Goal: Information Seeking & Learning: Learn about a topic

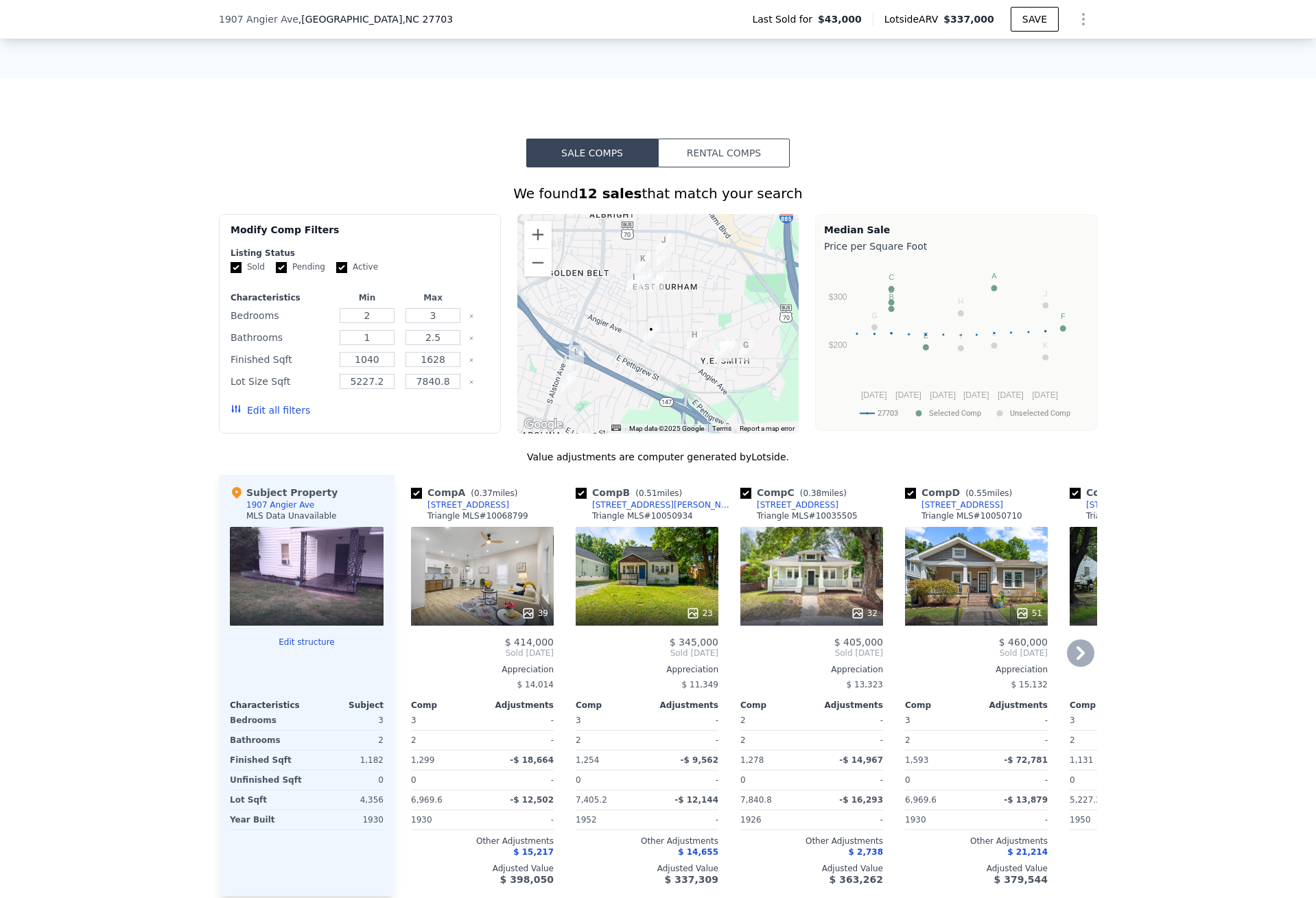
scroll to position [956, 0]
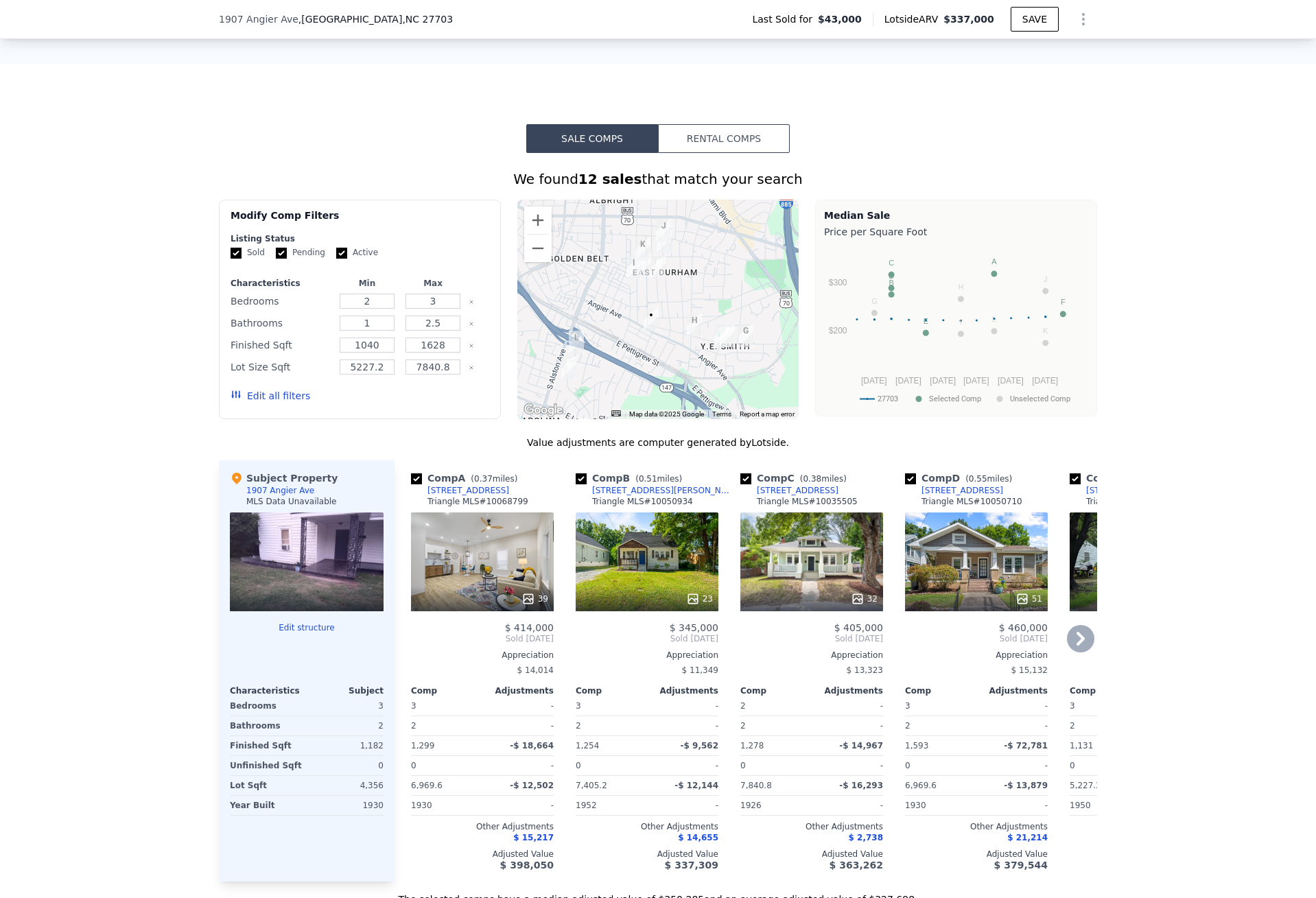
click at [470, 553] on div "39" at bounding box center [482, 562] width 143 height 99
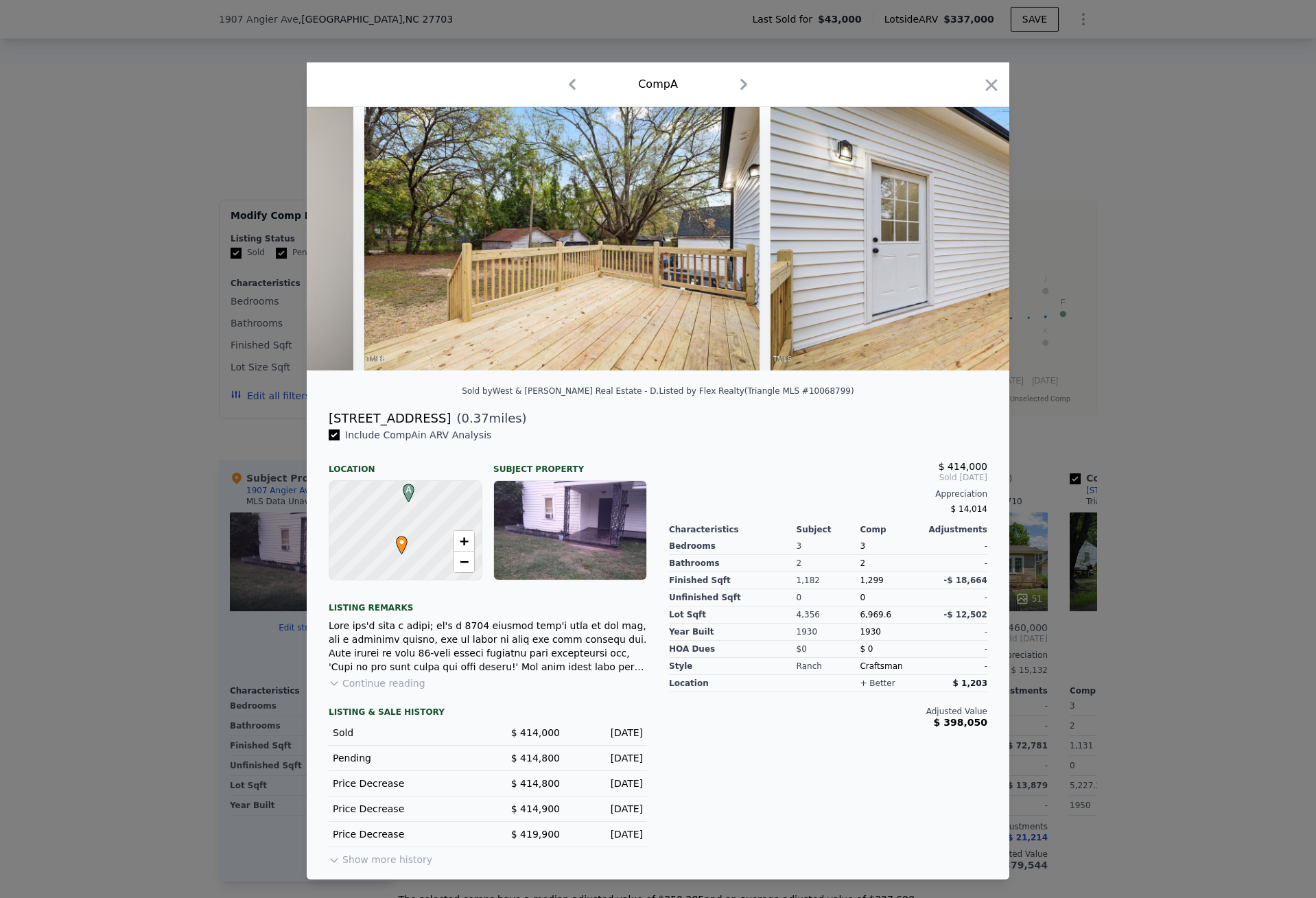
scroll to position [0, 12708]
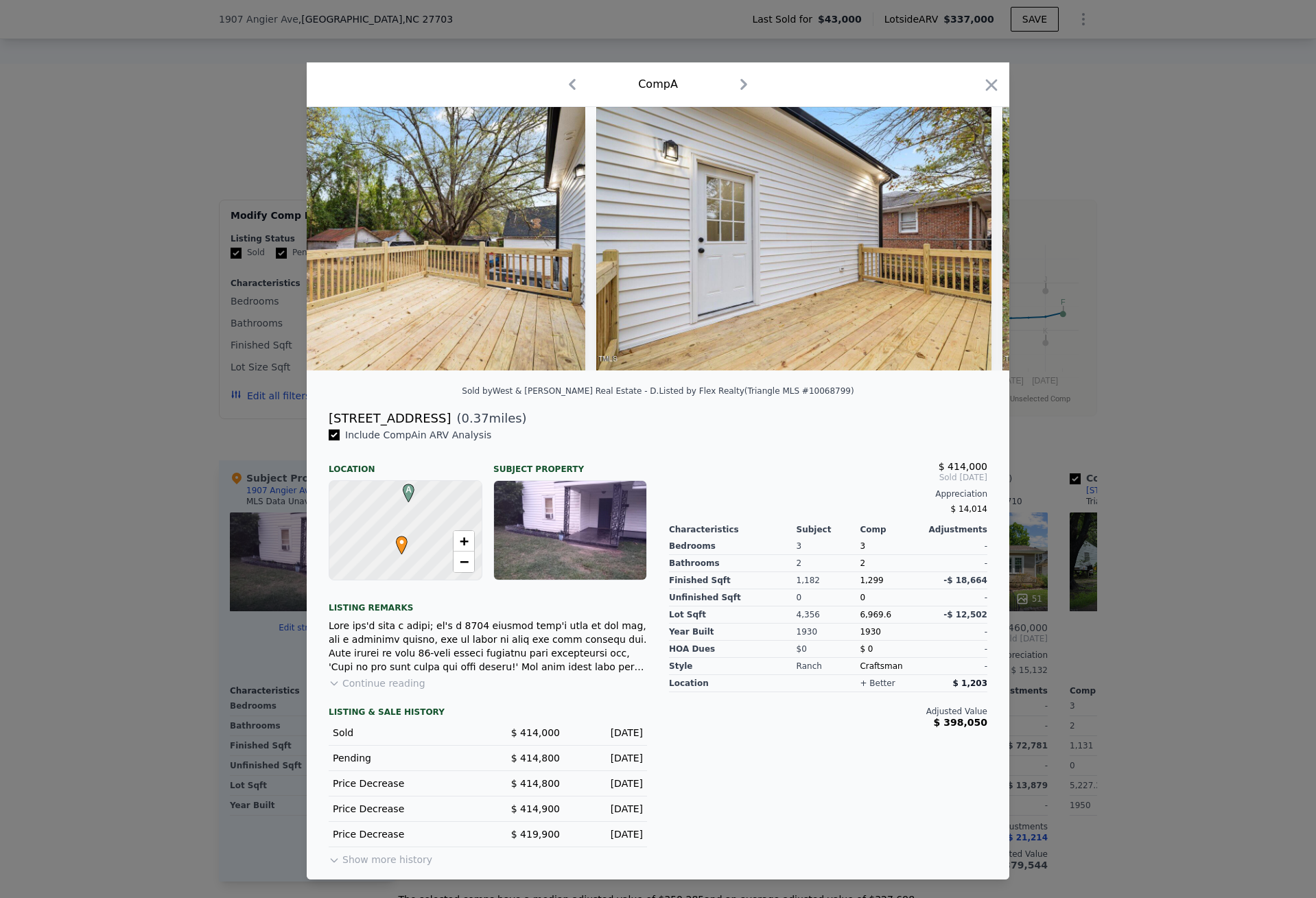
click at [406, 865] on button "Show more history" at bounding box center [380, 857] width 104 height 19
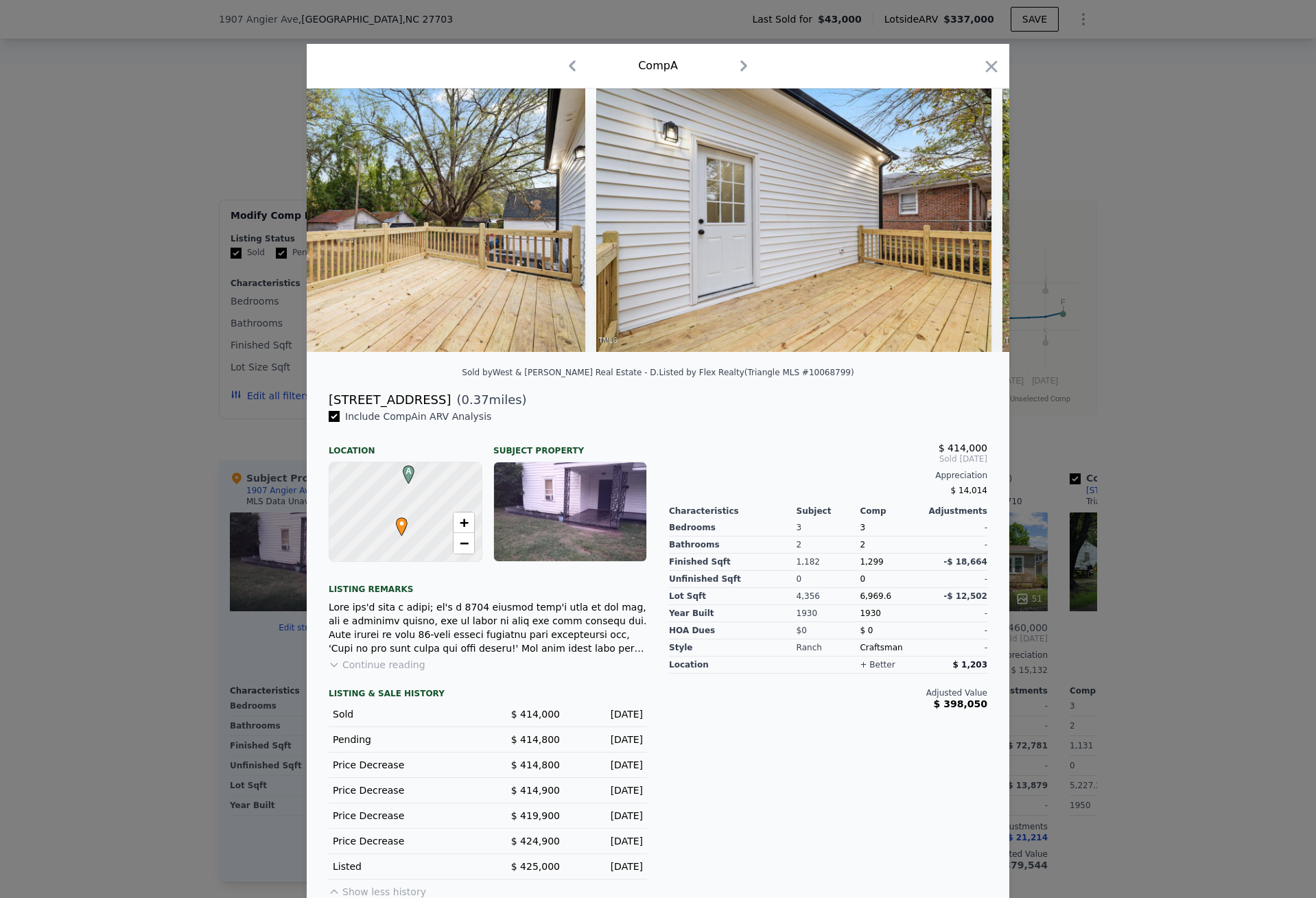
scroll to position [22, 0]
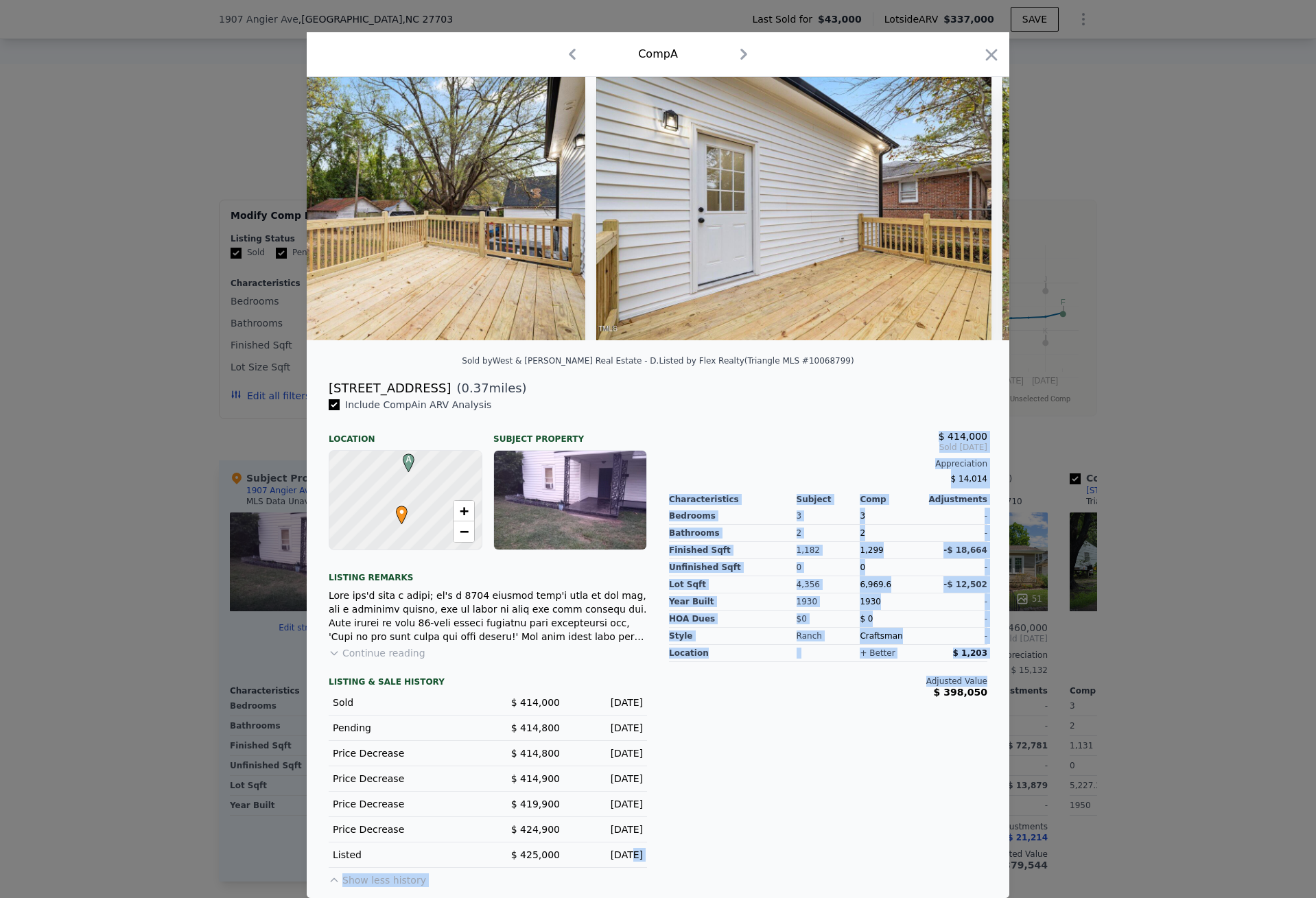
drag, startPoint x: 665, startPoint y: 857, endPoint x: 605, endPoint y: 854, distance: 60.1
click at [605, 854] on div "Include Comp A in ARV Analysis Location Subject Property A • + − Listing remark…" at bounding box center [658, 647] width 702 height 500
click at [664, 851] on div "$ 414,000 Sold [DATE] Appreciation $ 14,014 Characteristics Subject Comp Adjust…" at bounding box center [828, 642] width 340 height 489
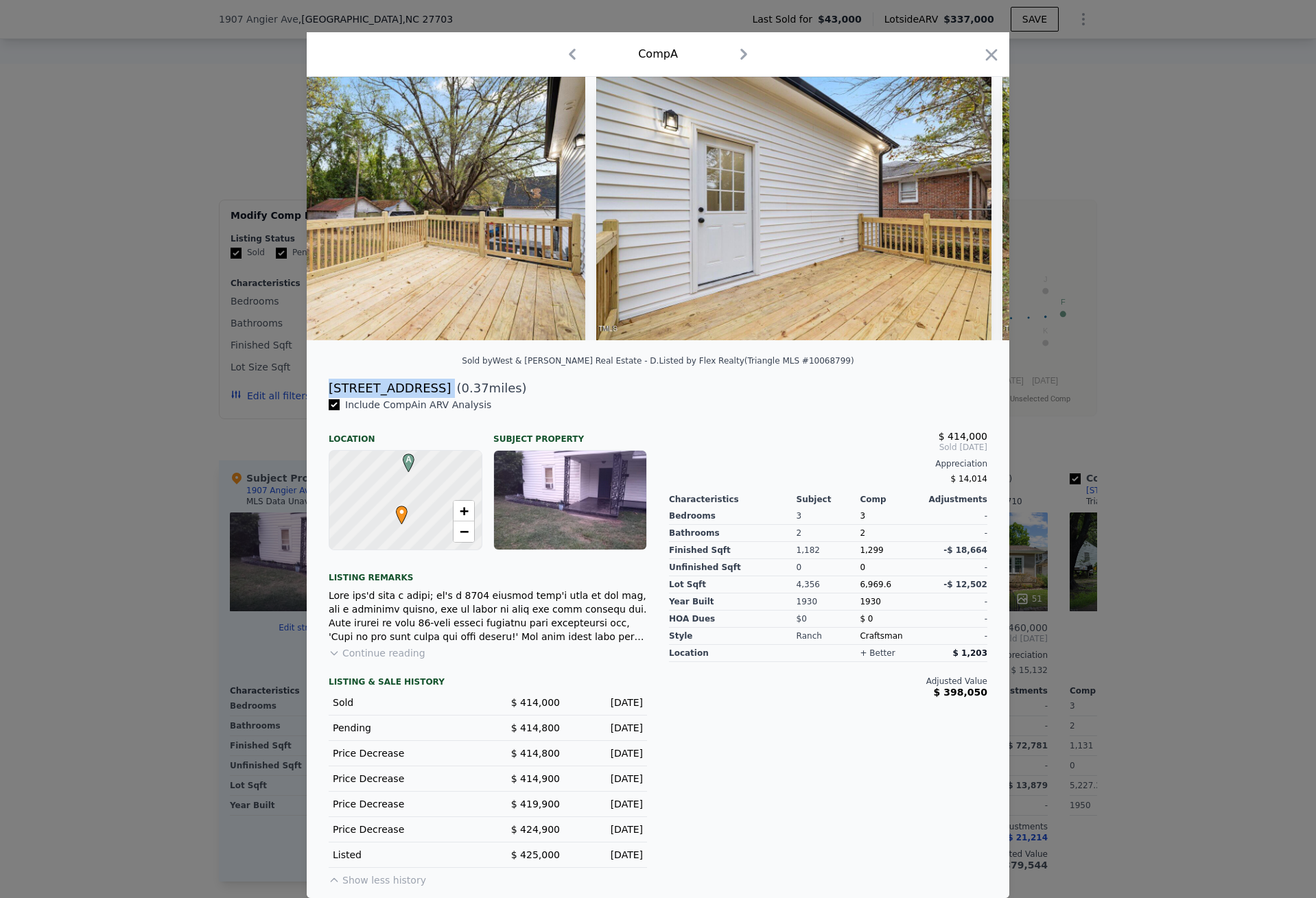
drag, startPoint x: 320, startPoint y: 387, endPoint x: 459, endPoint y: 389, distance: 139.0
click at [459, 389] on div "[STREET_ADDRESS] ( 0.37 miles)" at bounding box center [658, 388] width 681 height 19
copy div "[STREET_ADDRESS]"
click at [1189, 621] on div at bounding box center [658, 449] width 1316 height 898
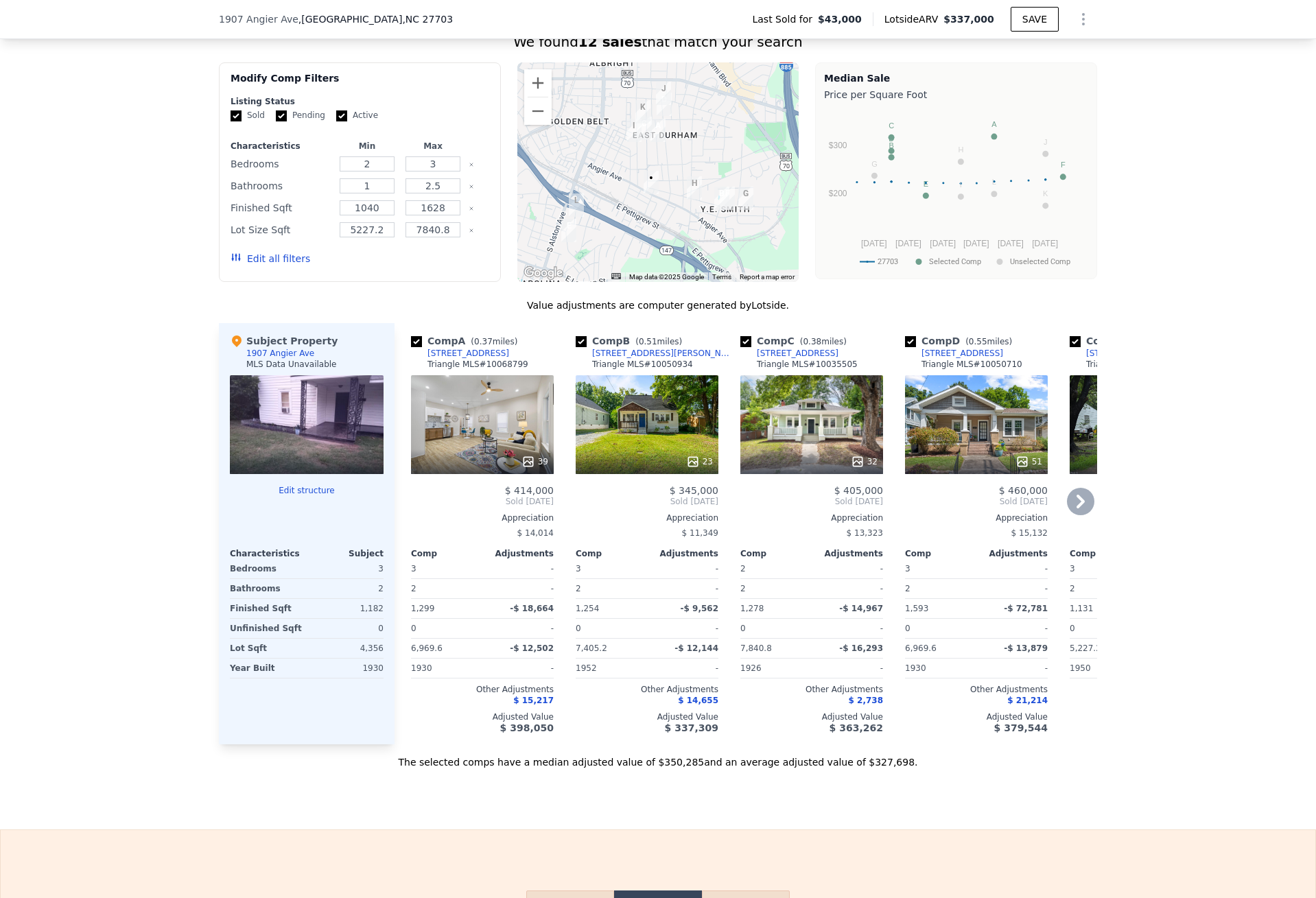
click at [650, 425] on div "23" at bounding box center [647, 424] width 143 height 99
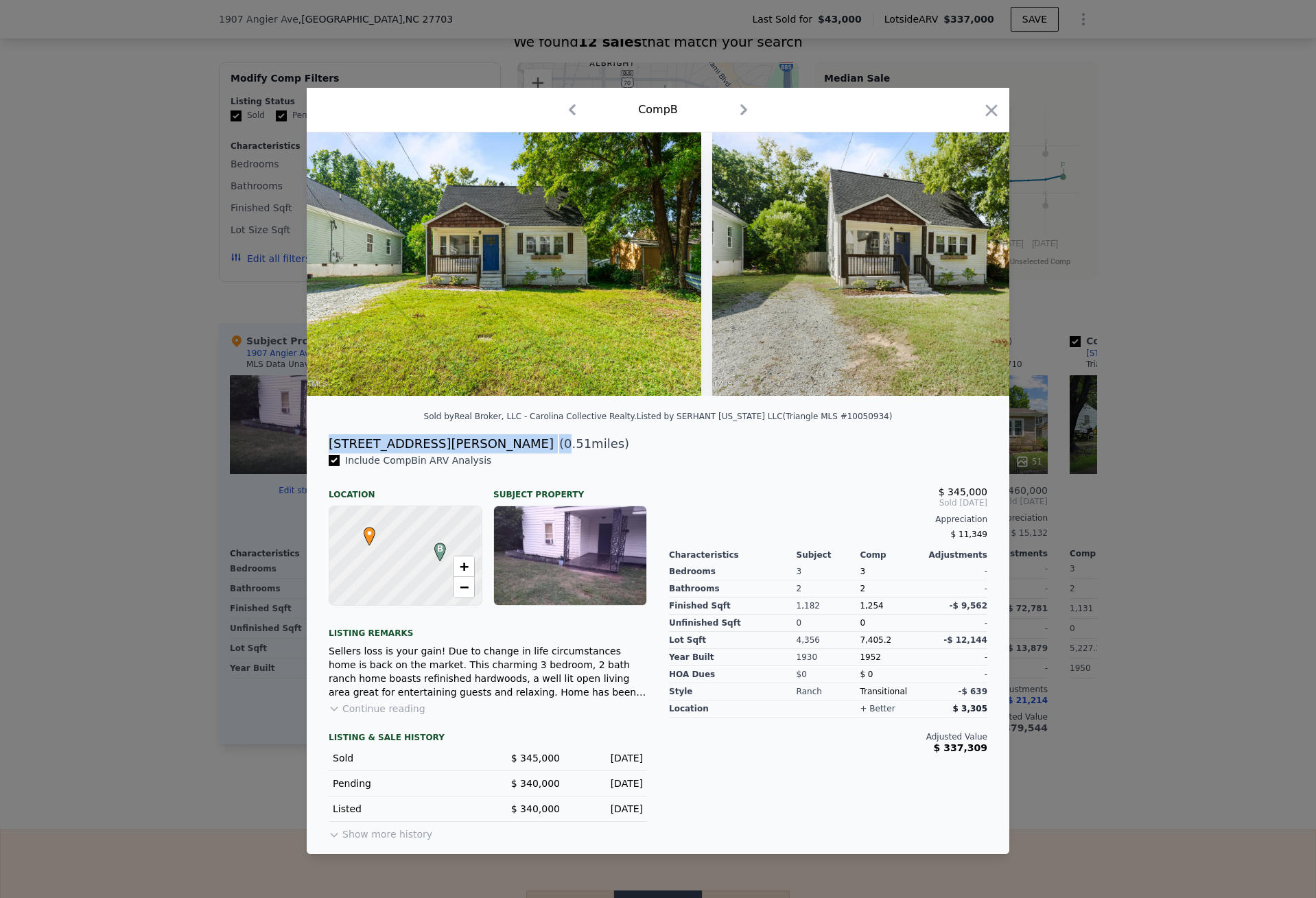
drag, startPoint x: 329, startPoint y: 448, endPoint x: 416, endPoint y: 450, distance: 87.0
click at [416, 450] on div "[STREET_ADDRESS][PERSON_NAME] ( 0.51 miles)" at bounding box center [658, 443] width 681 height 19
copy div "[STREET_ADDRESS][PERSON_NAME] ( 0"
click at [1205, 508] on div at bounding box center [658, 449] width 1316 height 898
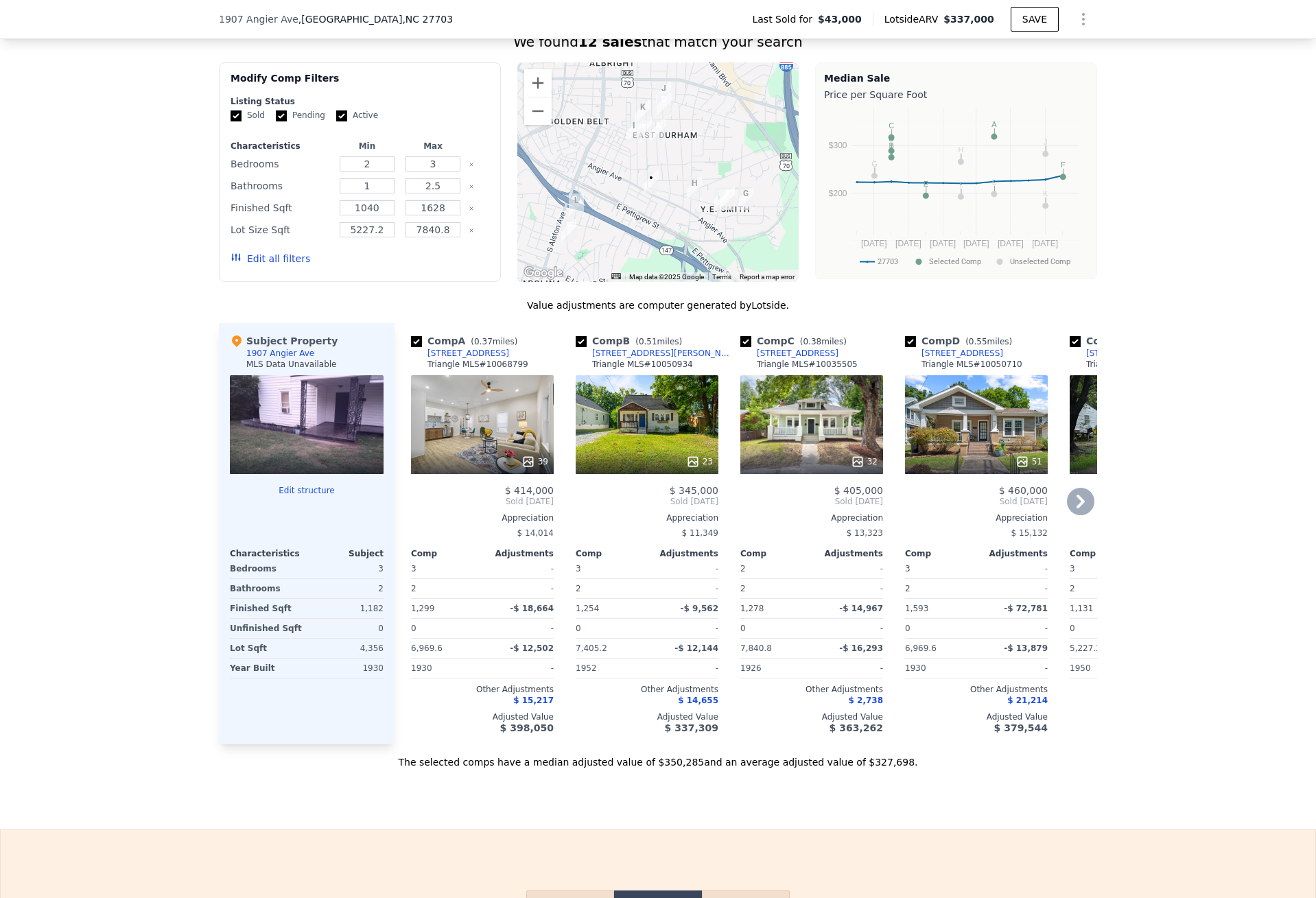
click at [989, 433] on div "51" at bounding box center [976, 424] width 143 height 99
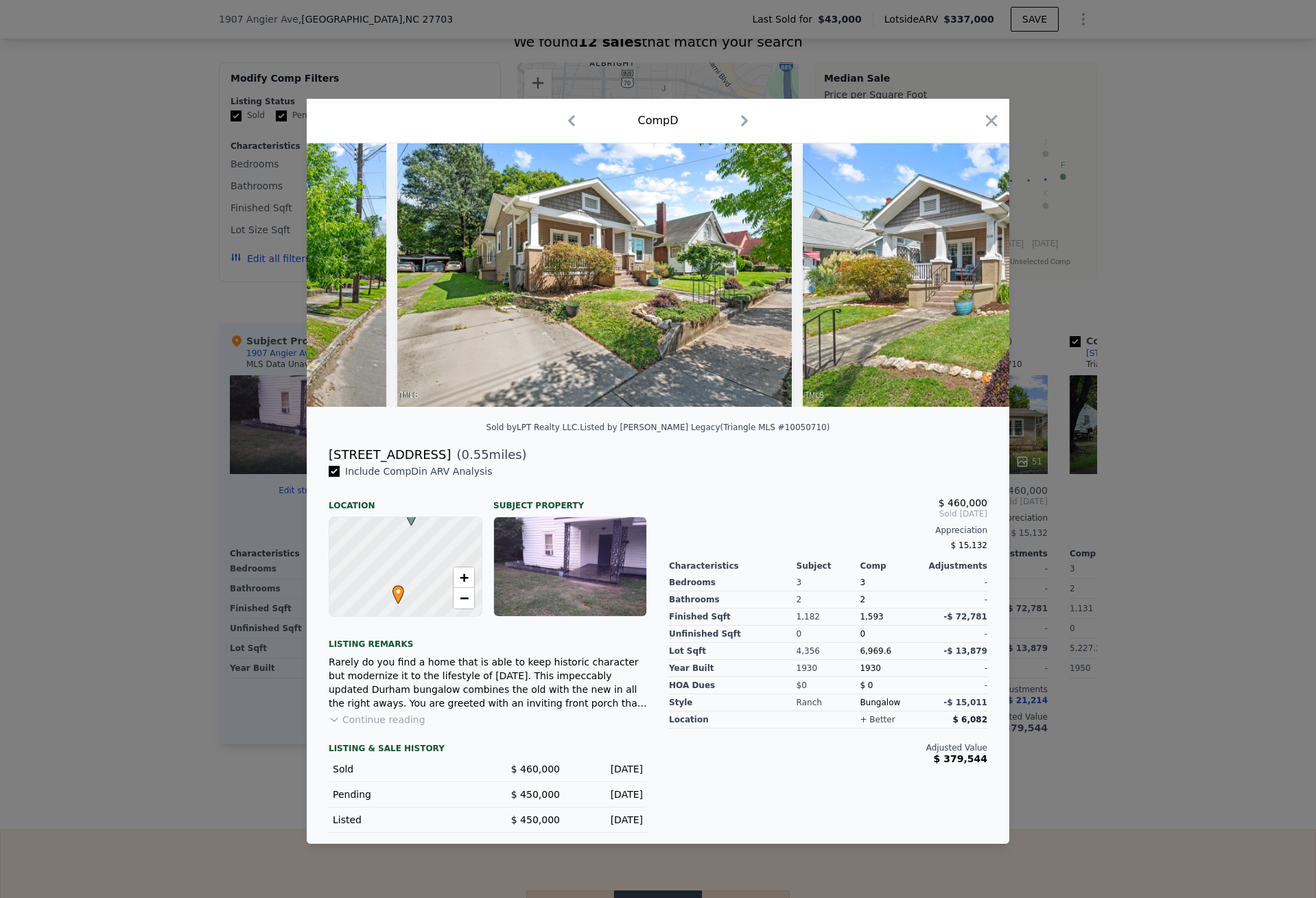
scroll to position [0, 19988]
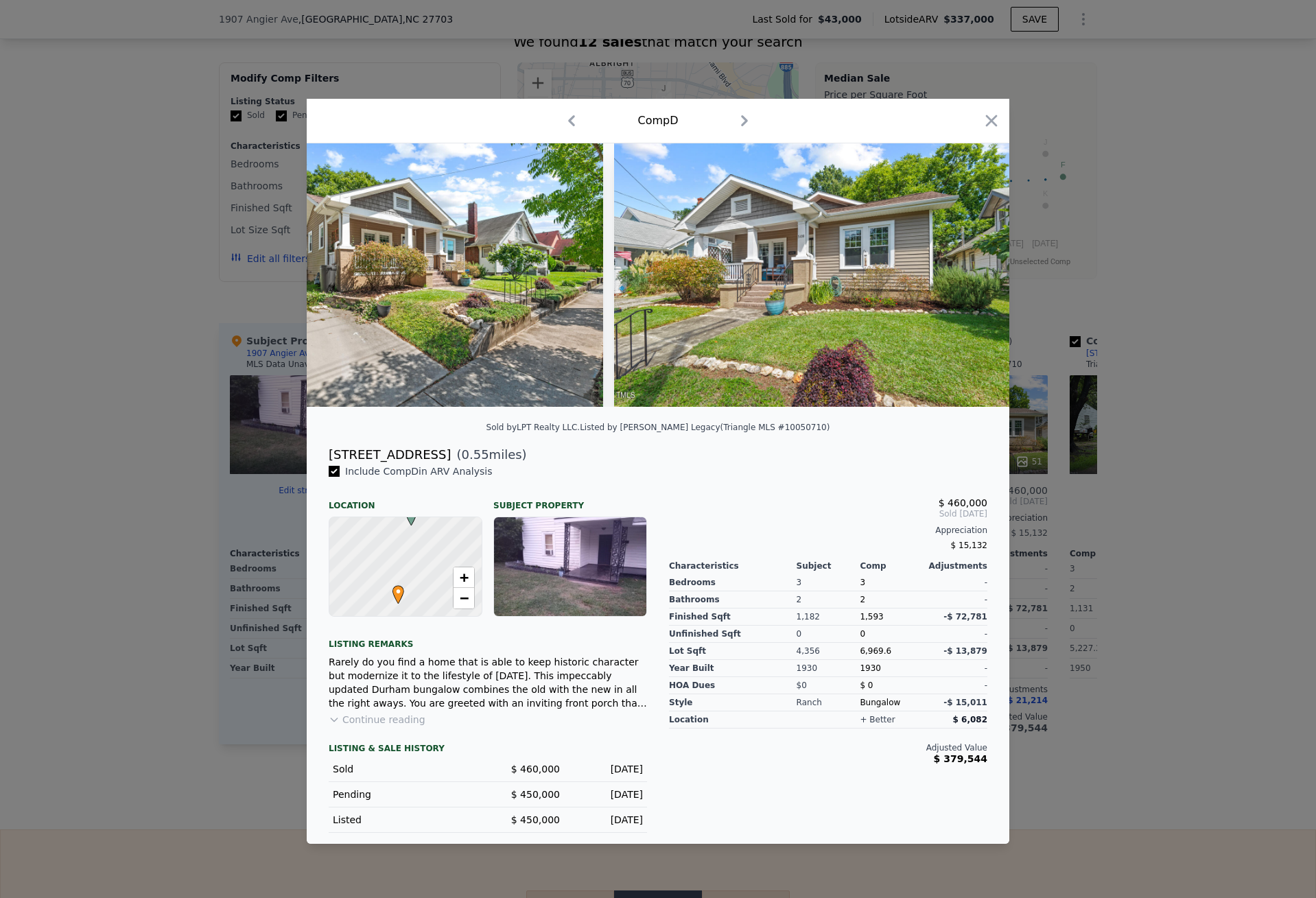
click at [119, 206] on div at bounding box center [658, 449] width 1316 height 898
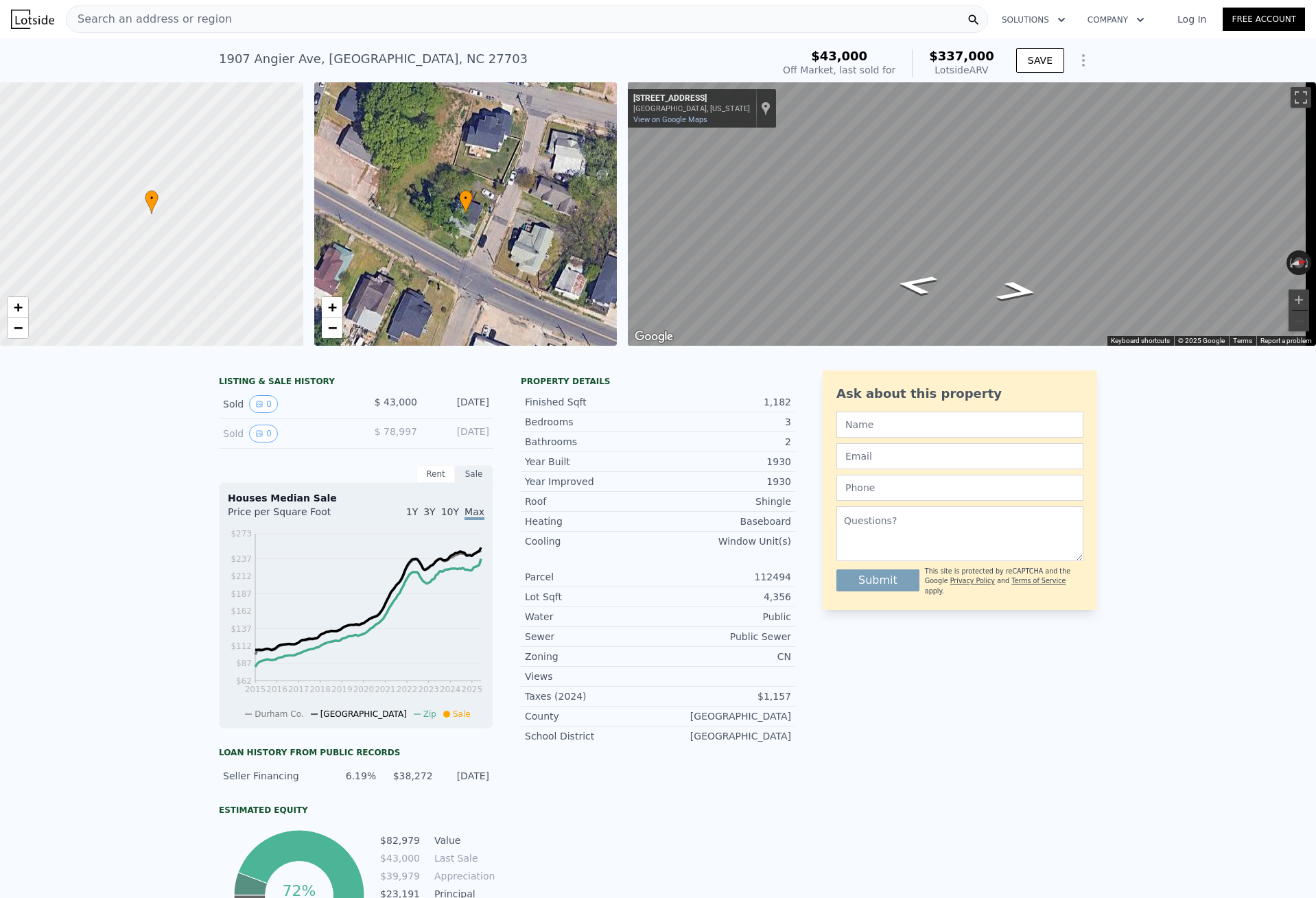
click at [168, 18] on span "Search an address or region" at bounding box center [149, 19] width 166 height 17
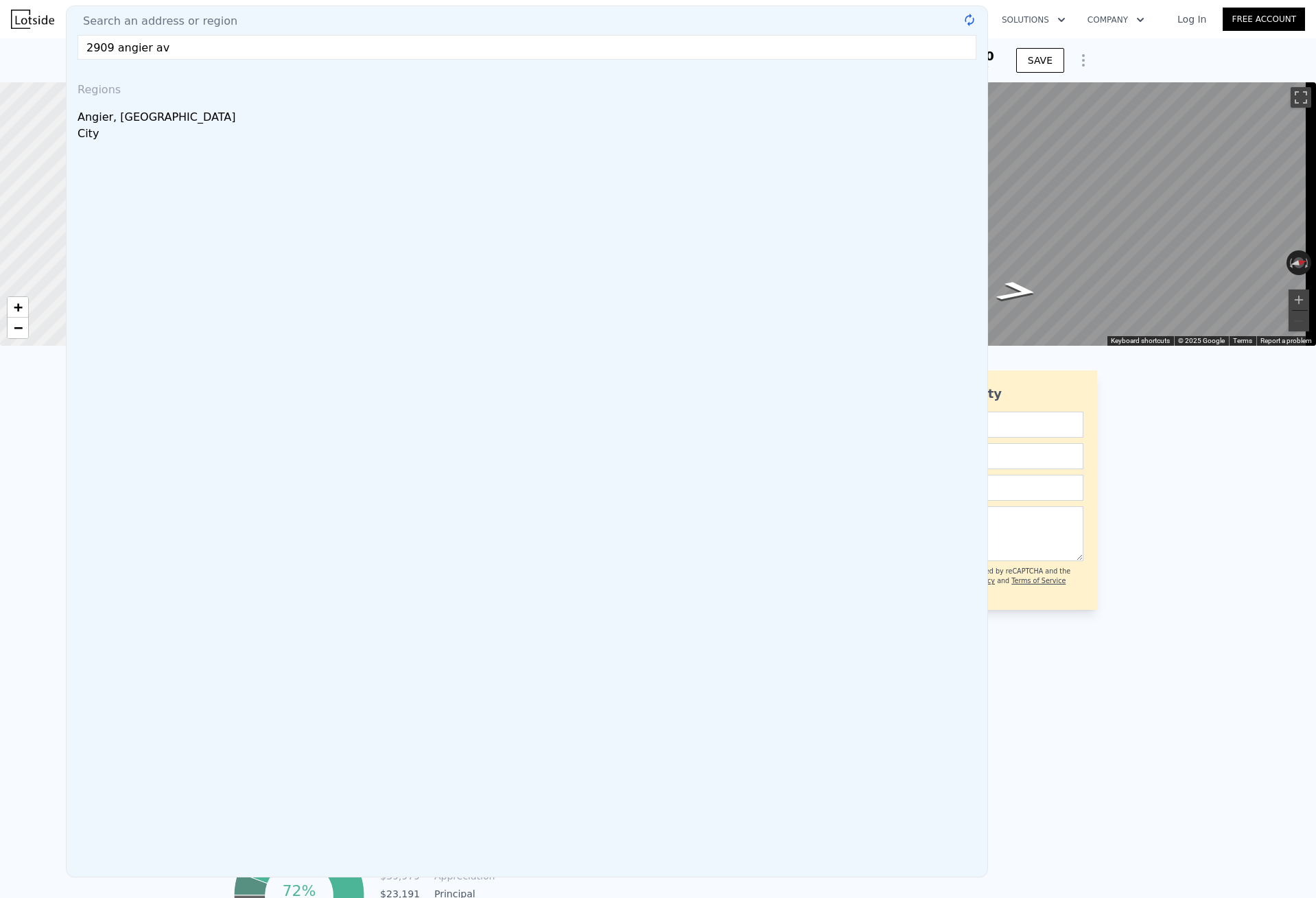
type input "2909 angier ave"
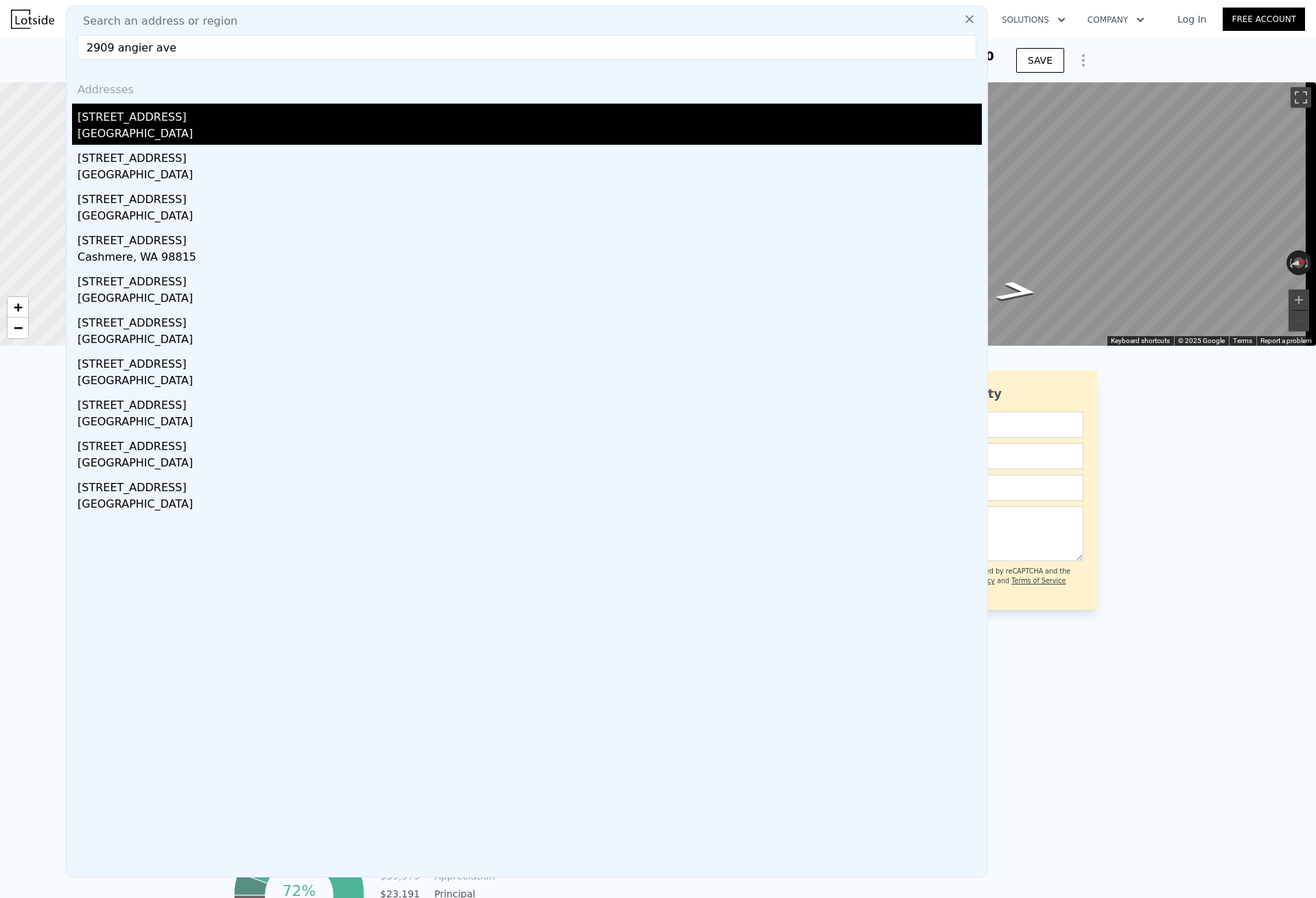
click at [150, 133] on div "[GEOGRAPHIC_DATA]" at bounding box center [530, 134] width 905 height 19
